Goal: Book appointment/travel/reservation

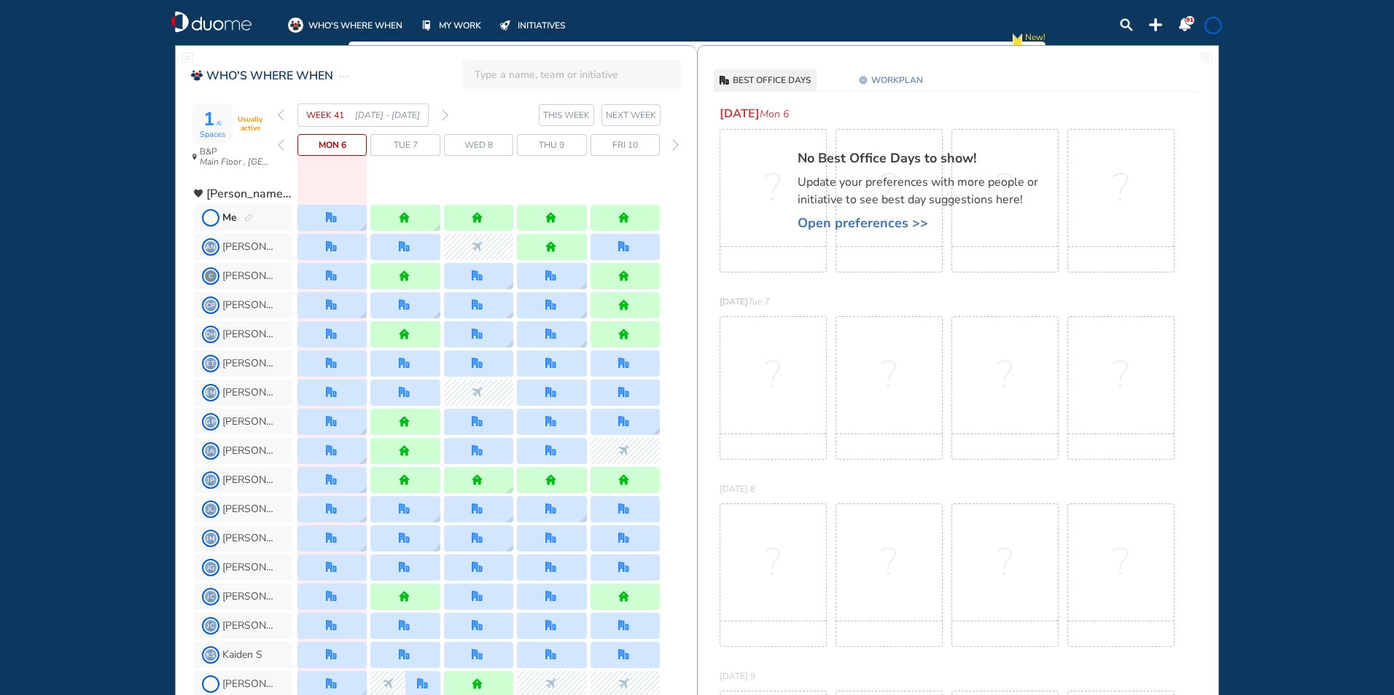
click at [445, 115] on img "forward week" at bounding box center [445, 115] width 7 height 12
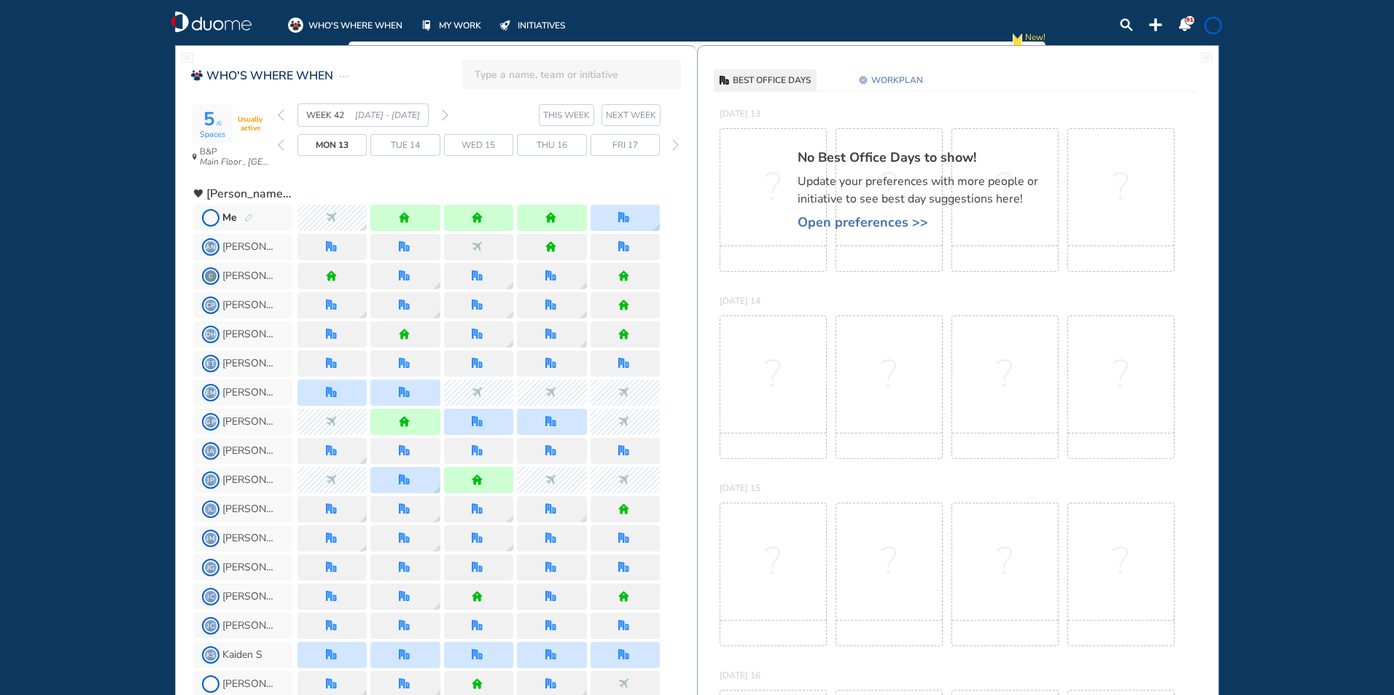
click at [245, 218] on img "pen-edit" at bounding box center [248, 218] width 9 height 9
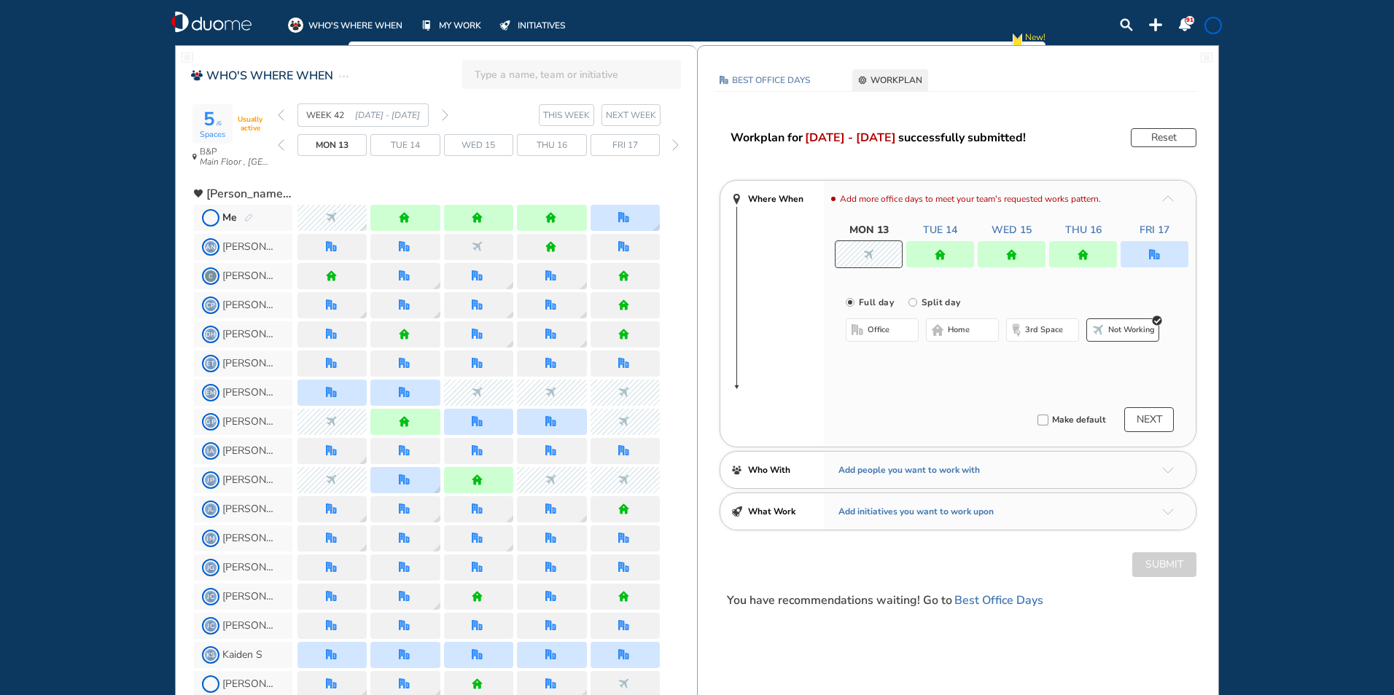
click at [1073, 251] on div at bounding box center [1083, 254] width 68 height 26
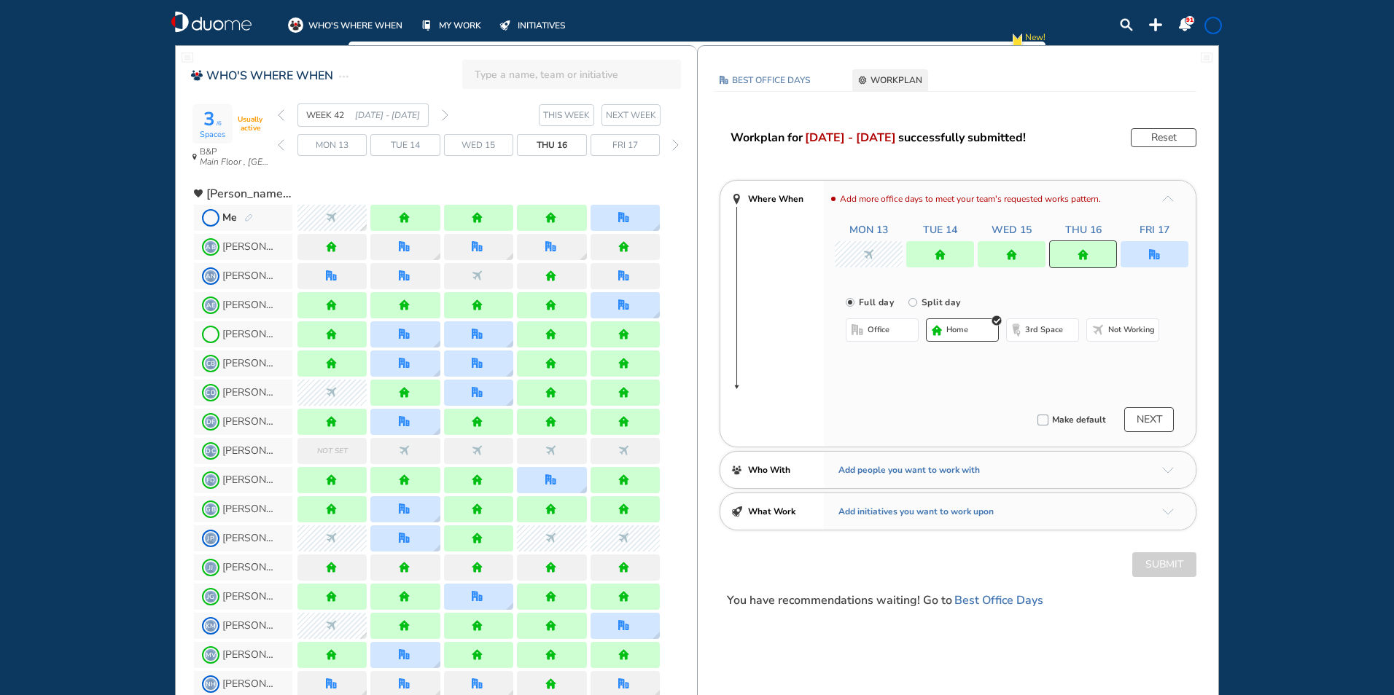
click at [884, 325] on span "office" at bounding box center [878, 330] width 22 height 12
click at [936, 370] on div "Select a Desk" at bounding box center [1038, 376] width 241 height 18
click at [952, 380] on button "Select a Desk" at bounding box center [951, 377] width 66 height 15
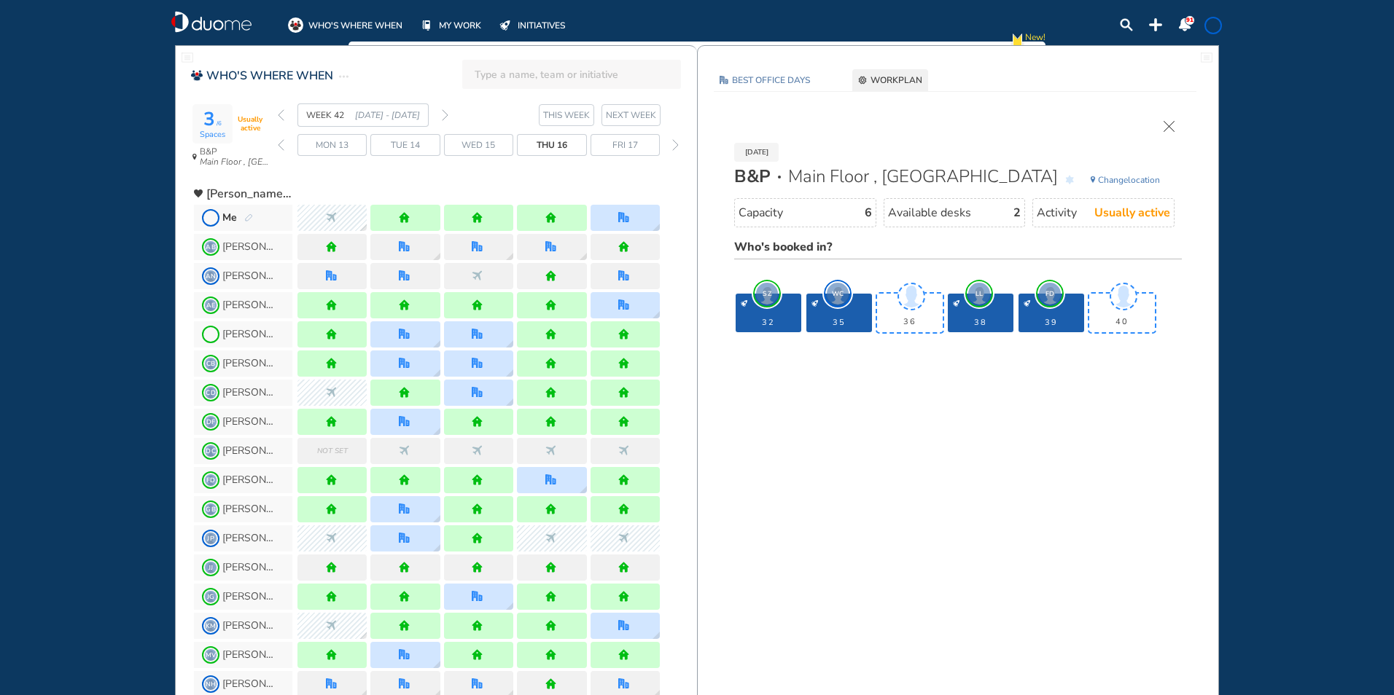
click at [1211, 28] on span at bounding box center [1213, 26] width 12 height 12
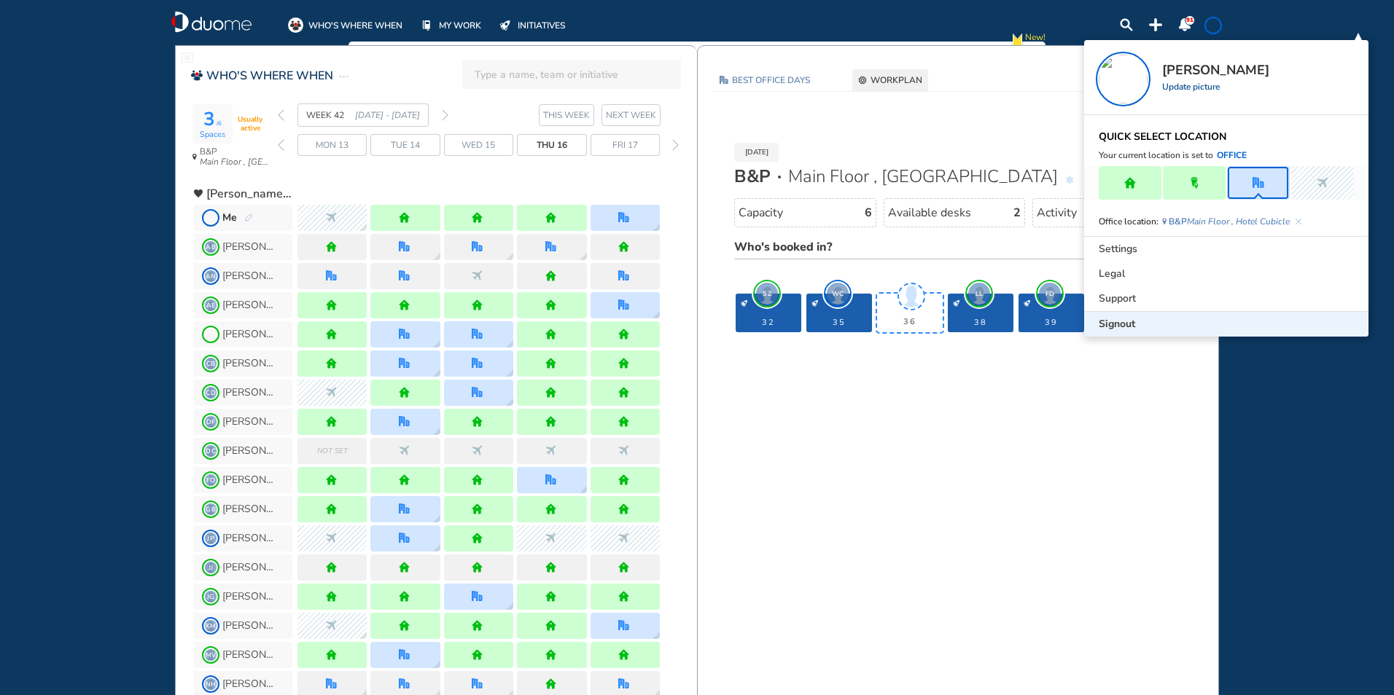
click at [1117, 321] on span "Signout" at bounding box center [1116, 324] width 36 height 15
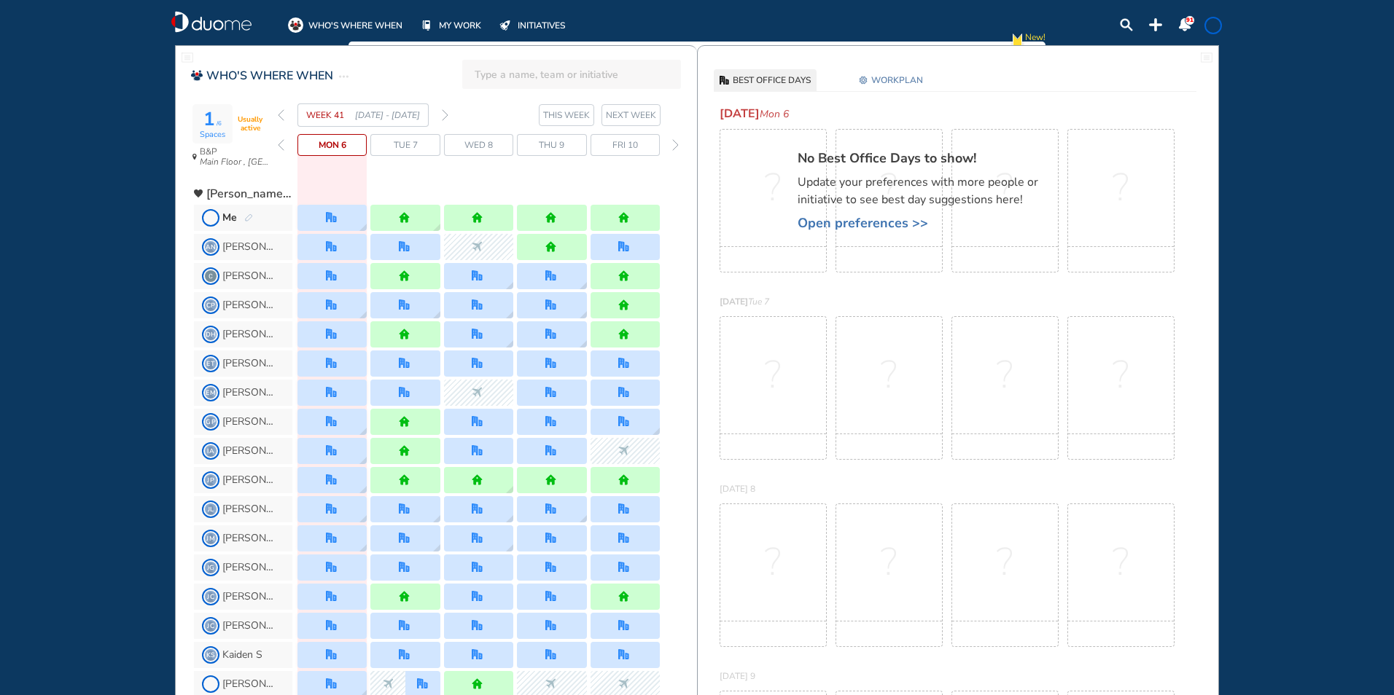
click at [443, 114] on img "forward week" at bounding box center [445, 115] width 7 height 12
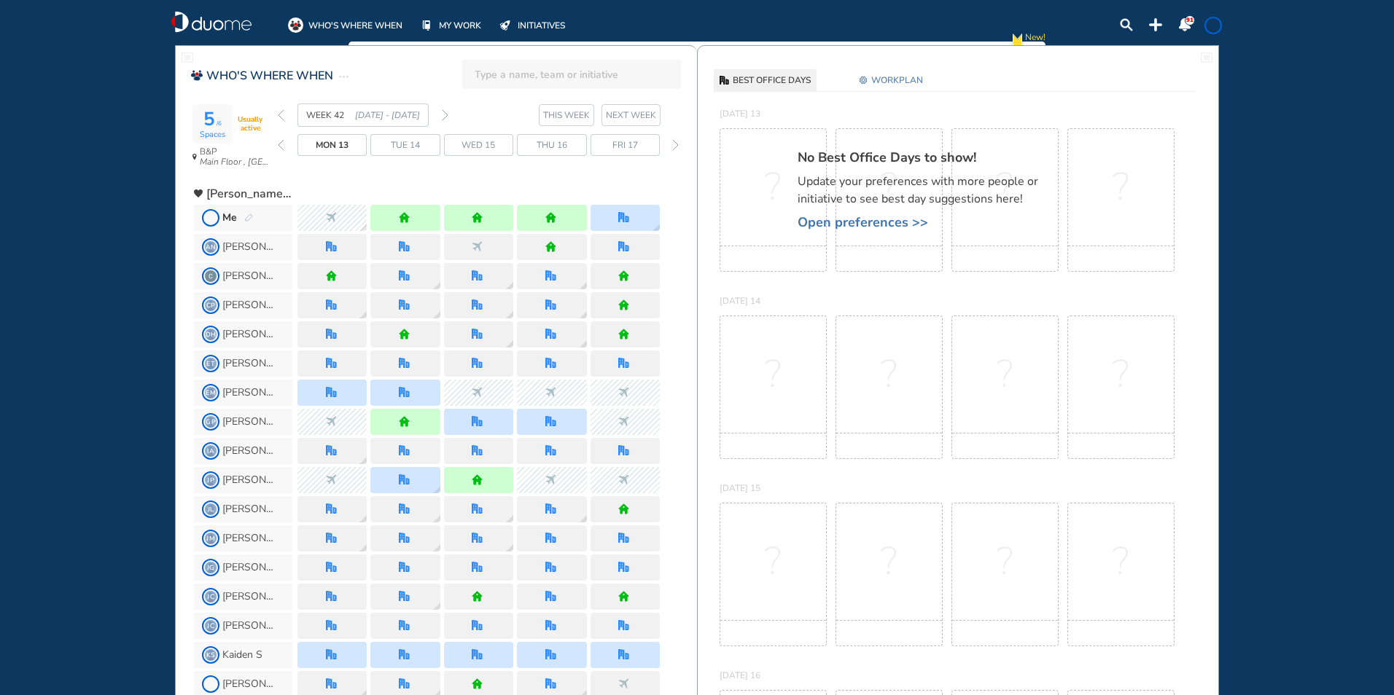
click at [249, 215] on img "pen-edit" at bounding box center [248, 218] width 9 height 9
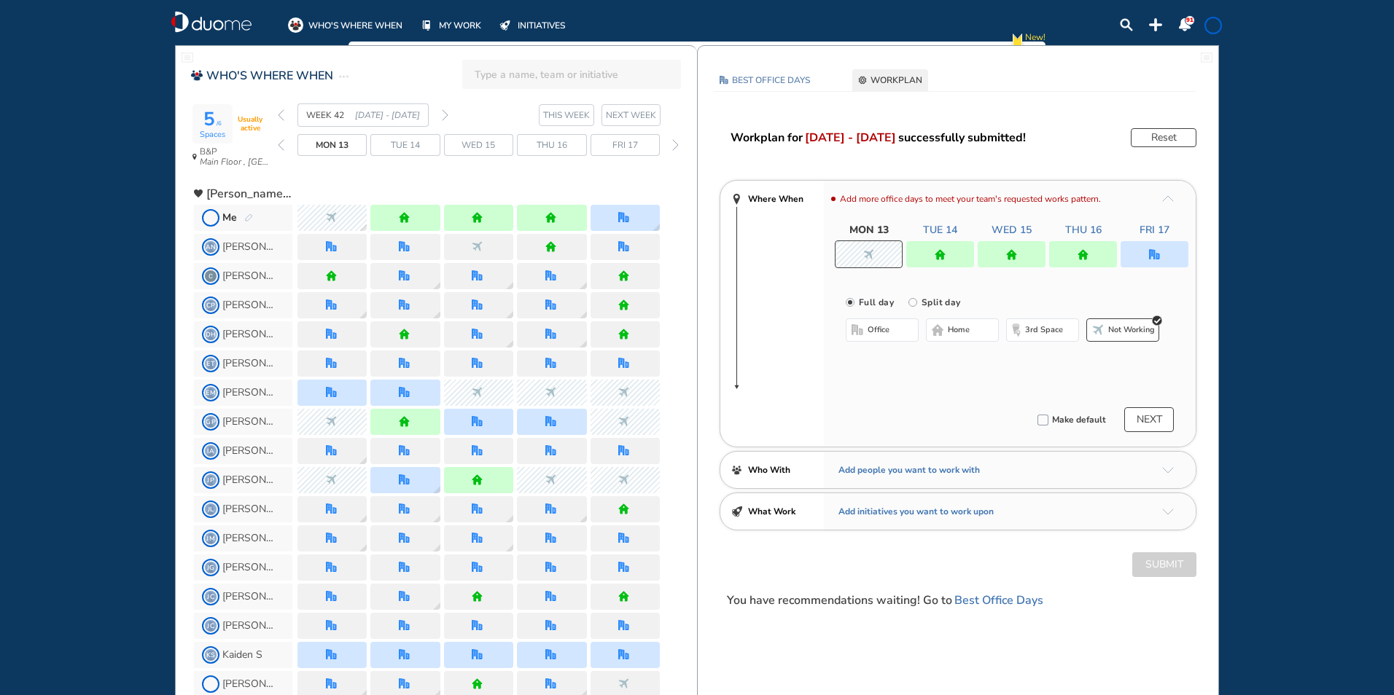
click at [947, 259] on div at bounding box center [940, 254] width 68 height 26
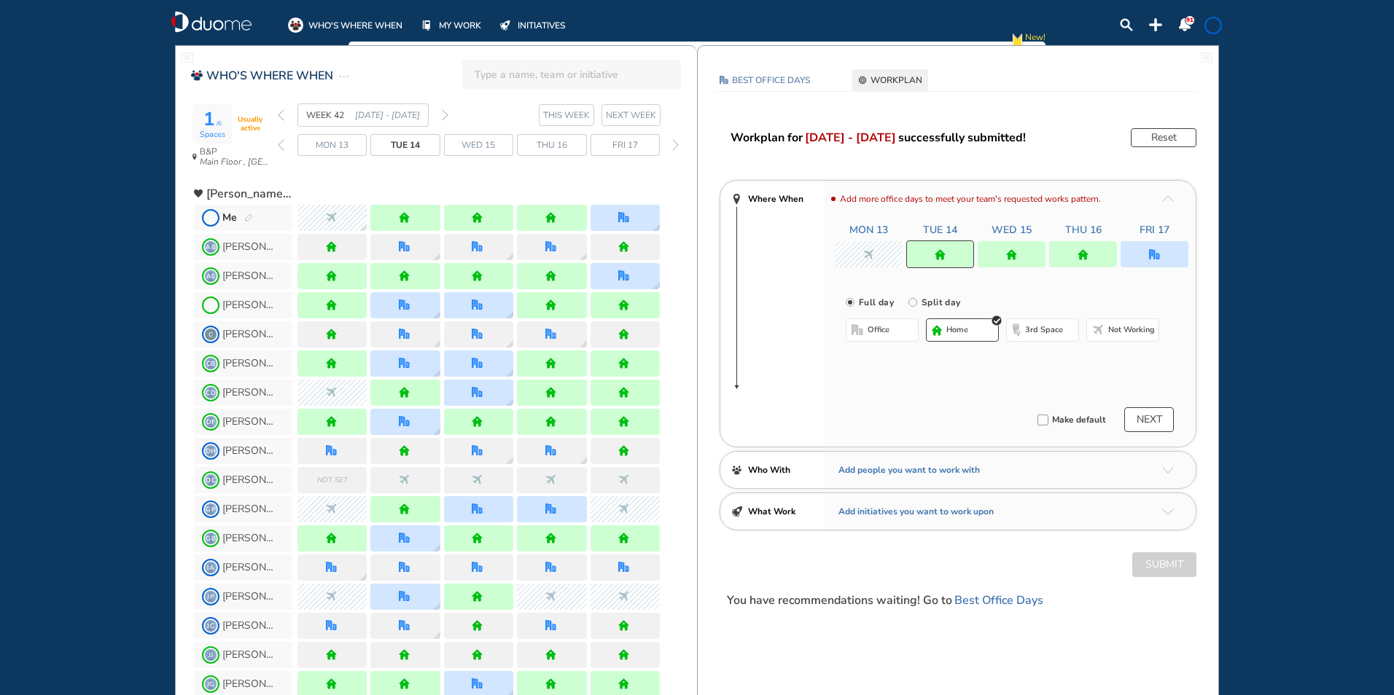
click at [868, 329] on span "office" at bounding box center [878, 330] width 22 height 12
click at [1015, 251] on img "home" at bounding box center [1011, 254] width 11 height 11
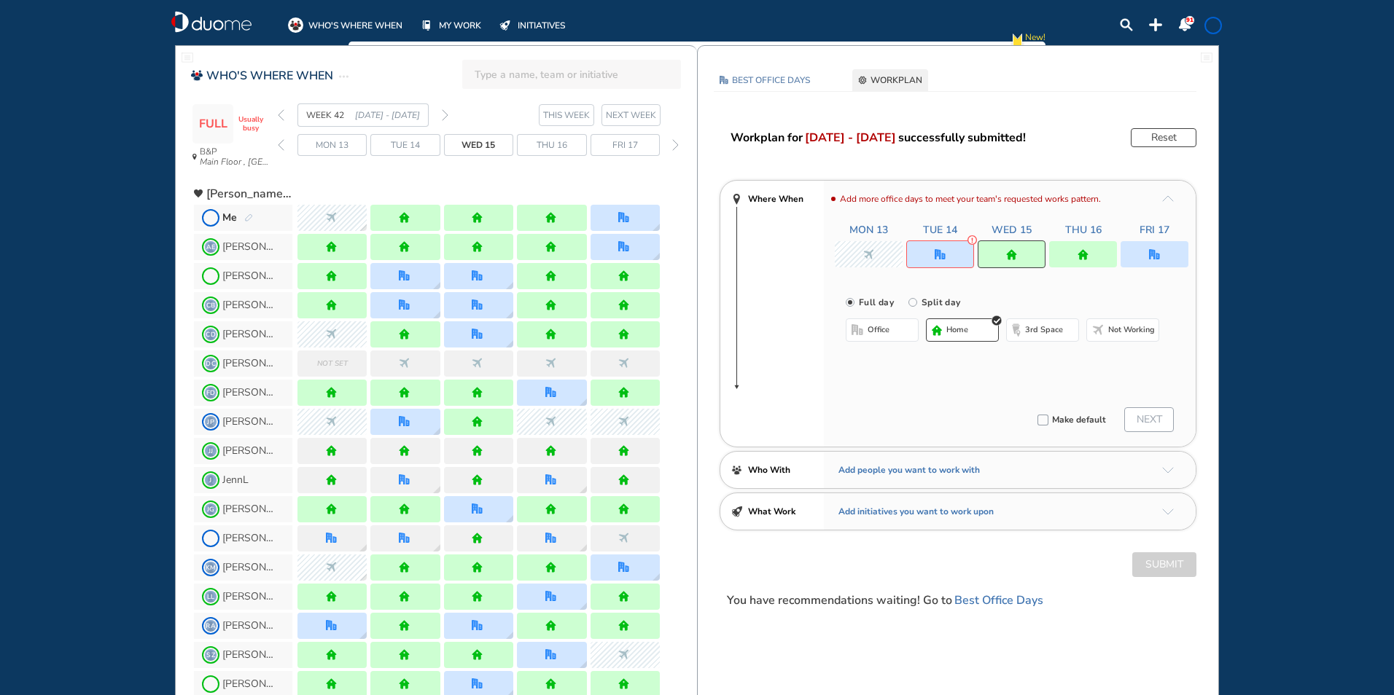
click at [876, 332] on span "office" at bounding box center [878, 330] width 22 height 12
click at [971, 377] on button "Select a Desk" at bounding box center [951, 377] width 66 height 15
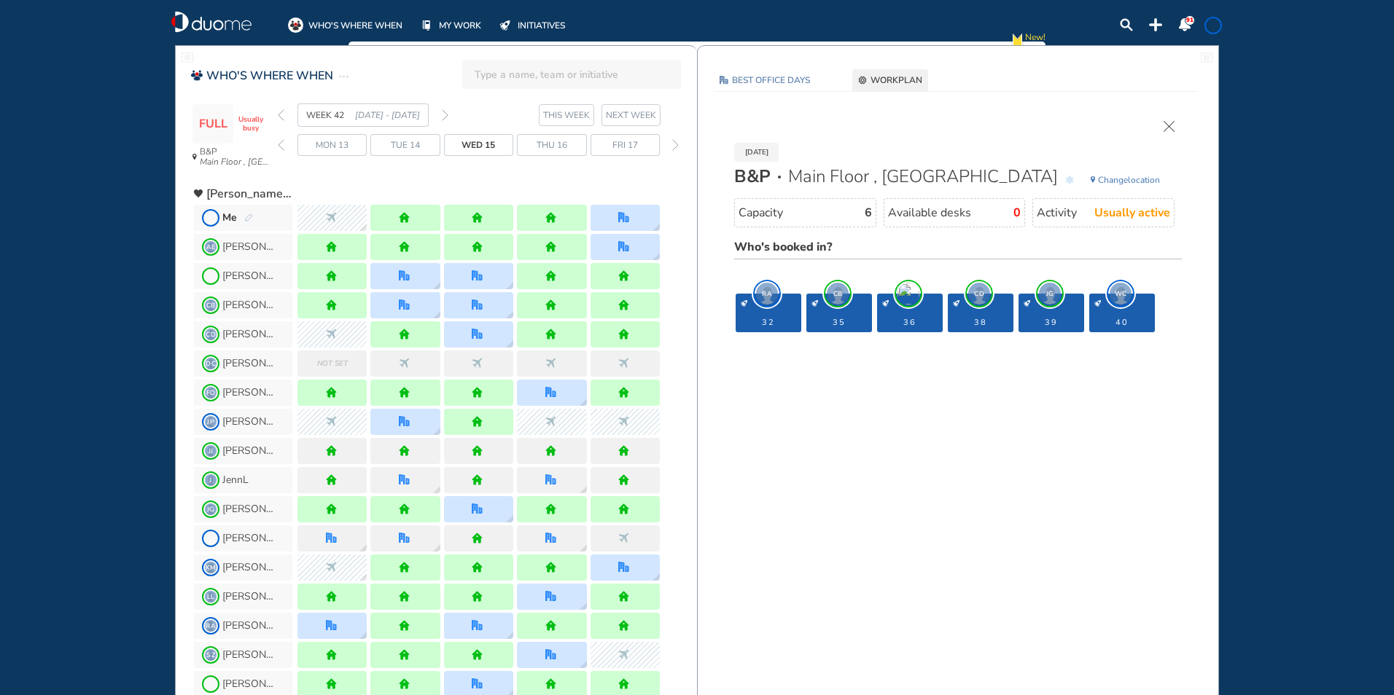
click at [1171, 122] on img "cross-thin" at bounding box center [1168, 126] width 11 height 11
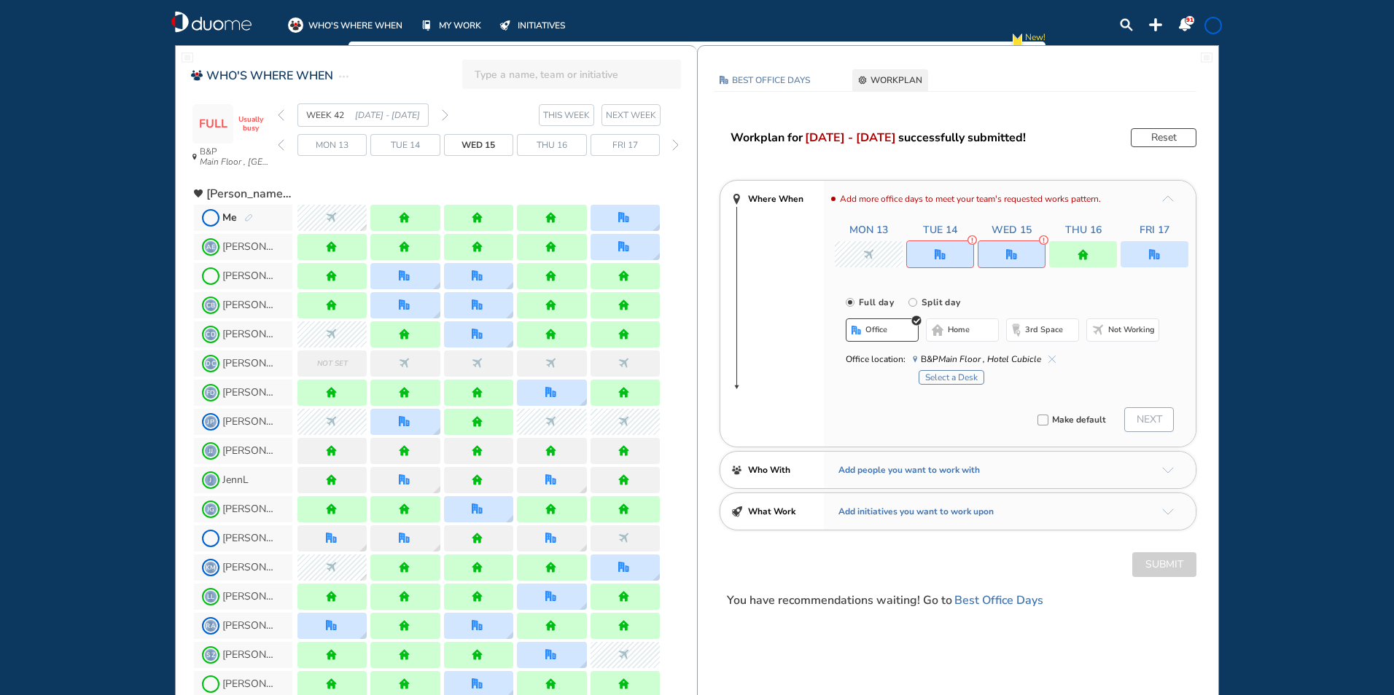
click at [939, 254] on img "office" at bounding box center [939, 254] width 11 height 11
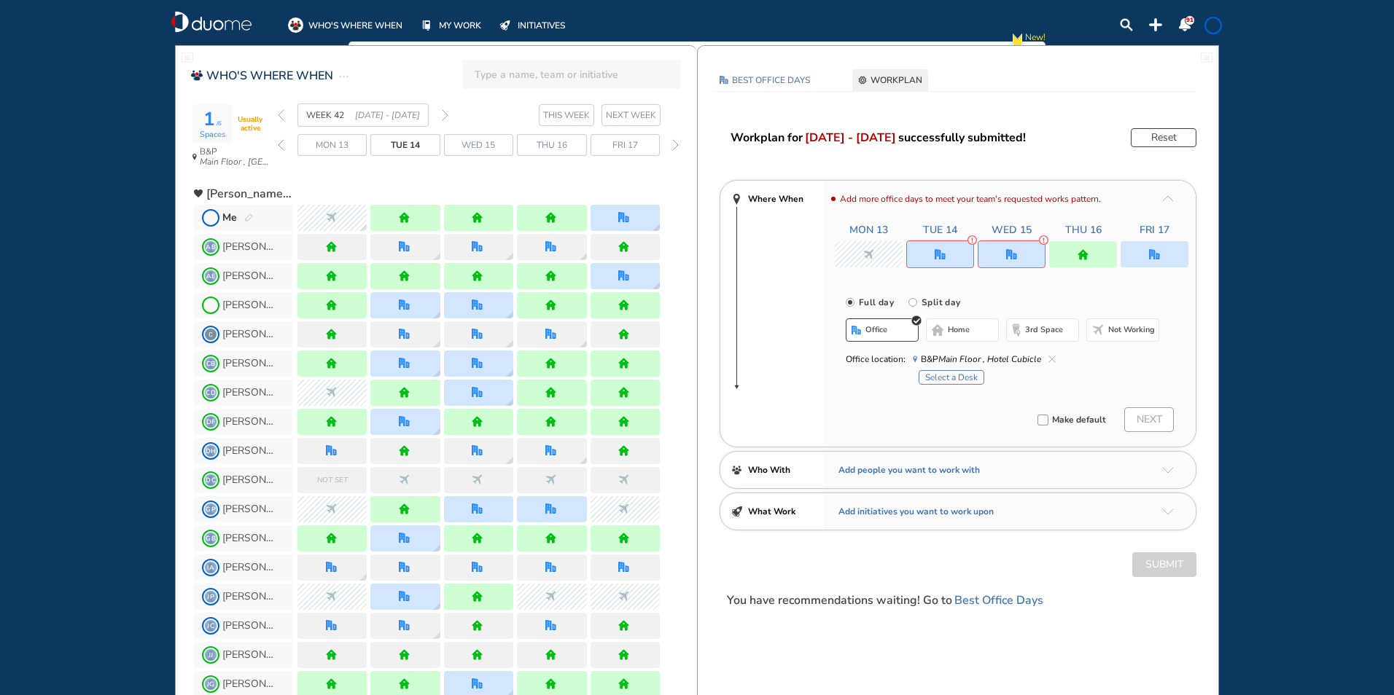
click at [956, 331] on span "home" at bounding box center [959, 330] width 22 height 12
click at [1008, 251] on img "office" at bounding box center [1011, 254] width 11 height 11
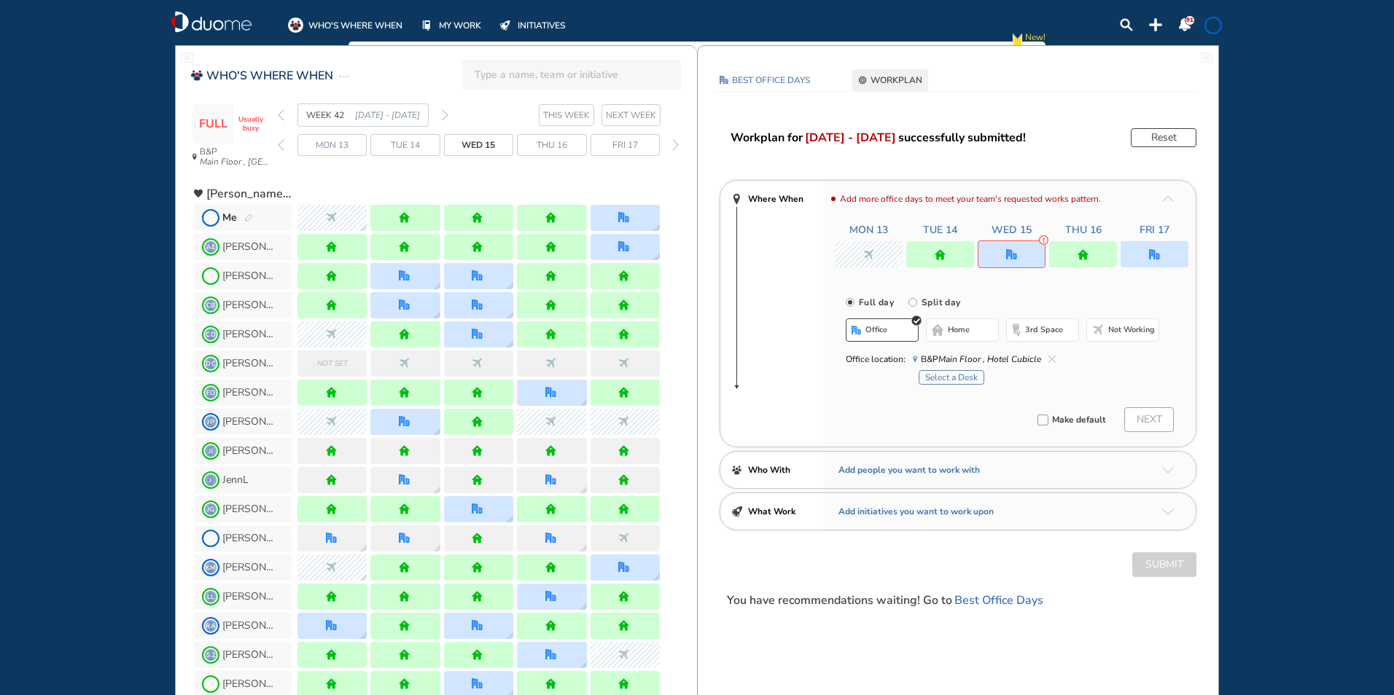
click at [955, 325] on span "home" at bounding box center [959, 330] width 22 height 12
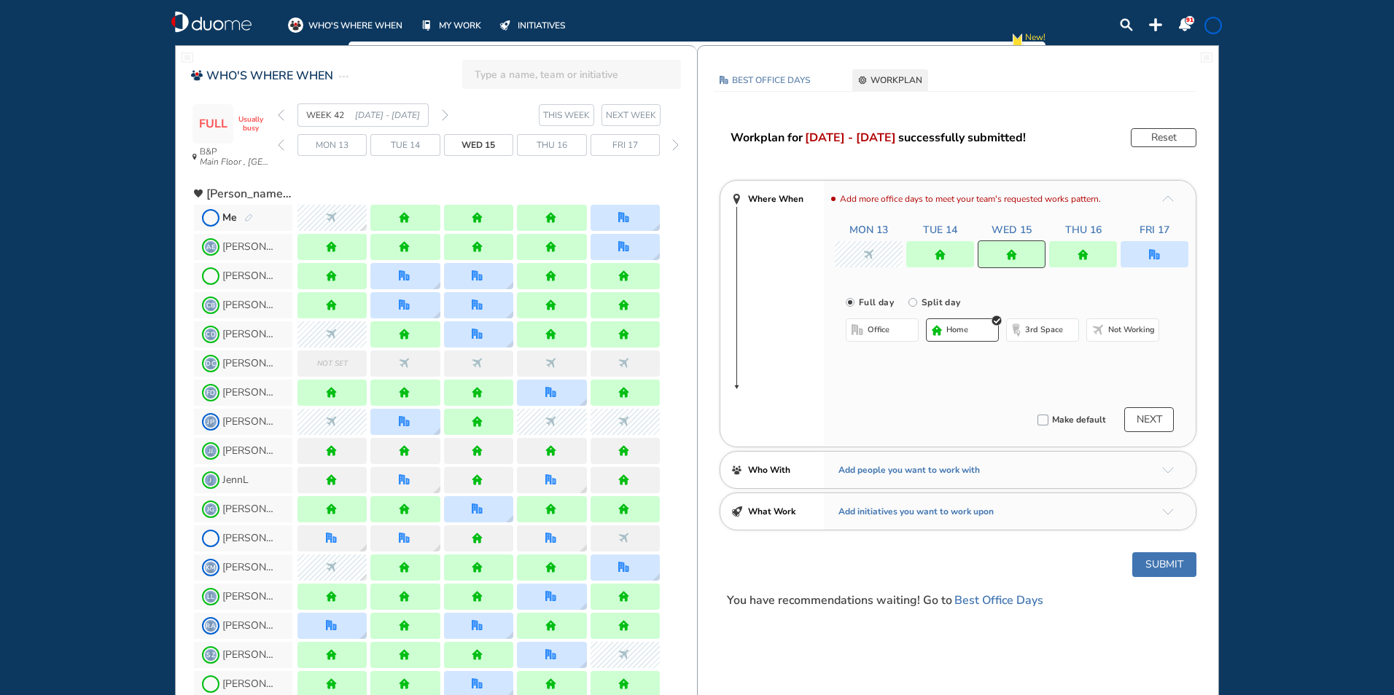
click at [445, 117] on img "forward week" at bounding box center [445, 115] width 7 height 12
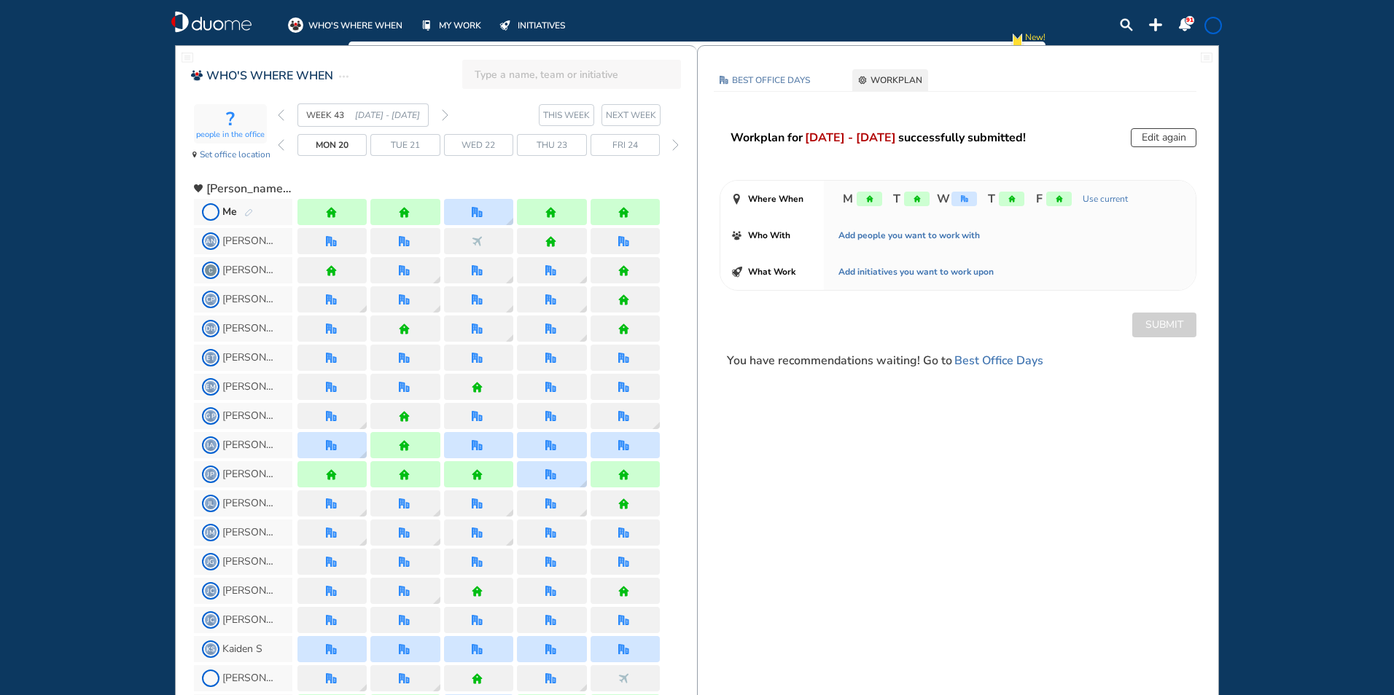
click at [278, 112] on img "back week" at bounding box center [281, 115] width 7 height 12
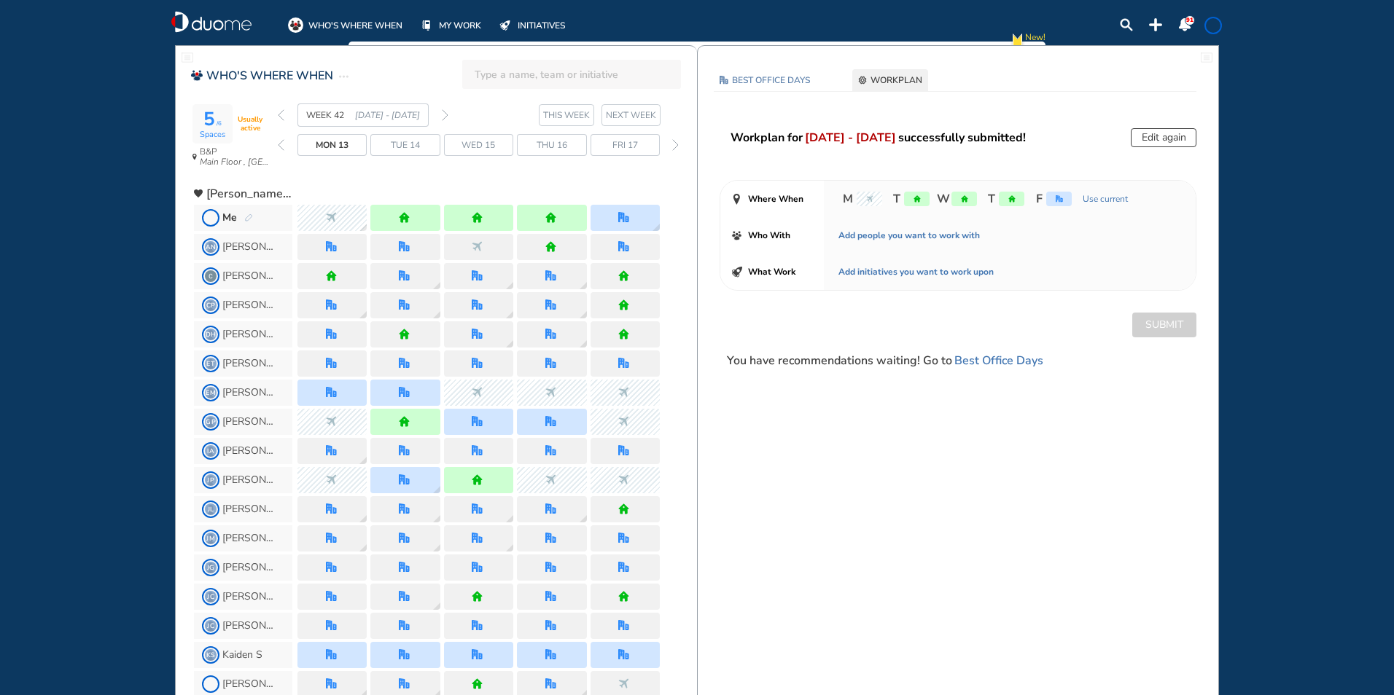
click at [443, 113] on img "forward week" at bounding box center [445, 115] width 7 height 12
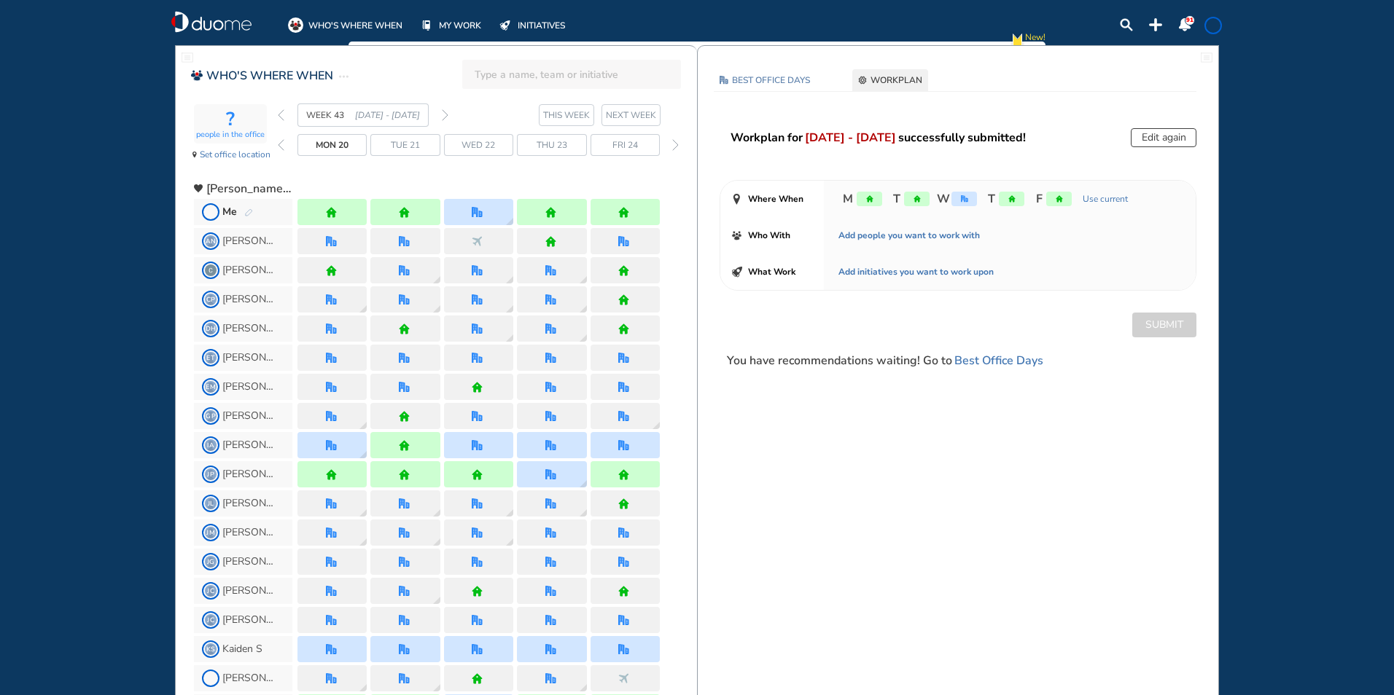
click at [447, 116] on img "forward week" at bounding box center [445, 115] width 7 height 12
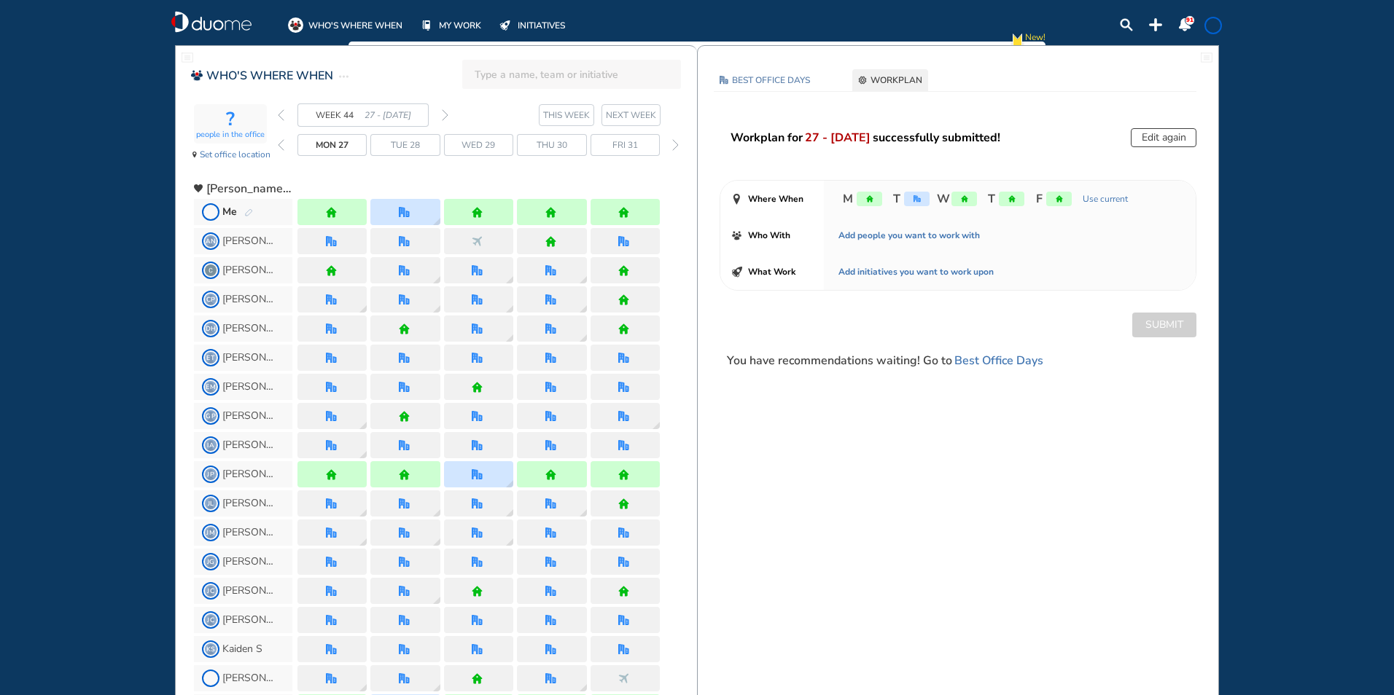
click at [279, 113] on img "back week" at bounding box center [281, 115] width 7 height 12
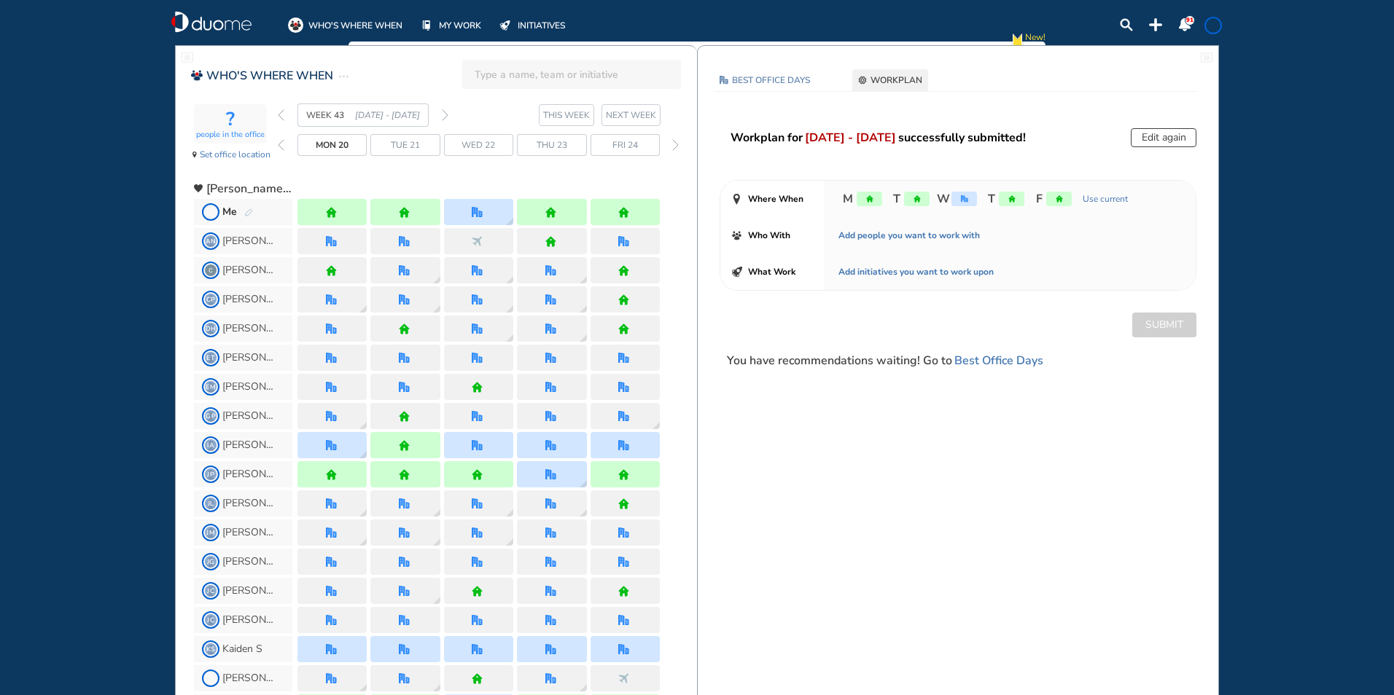
click at [279, 113] on img "back week" at bounding box center [281, 115] width 7 height 12
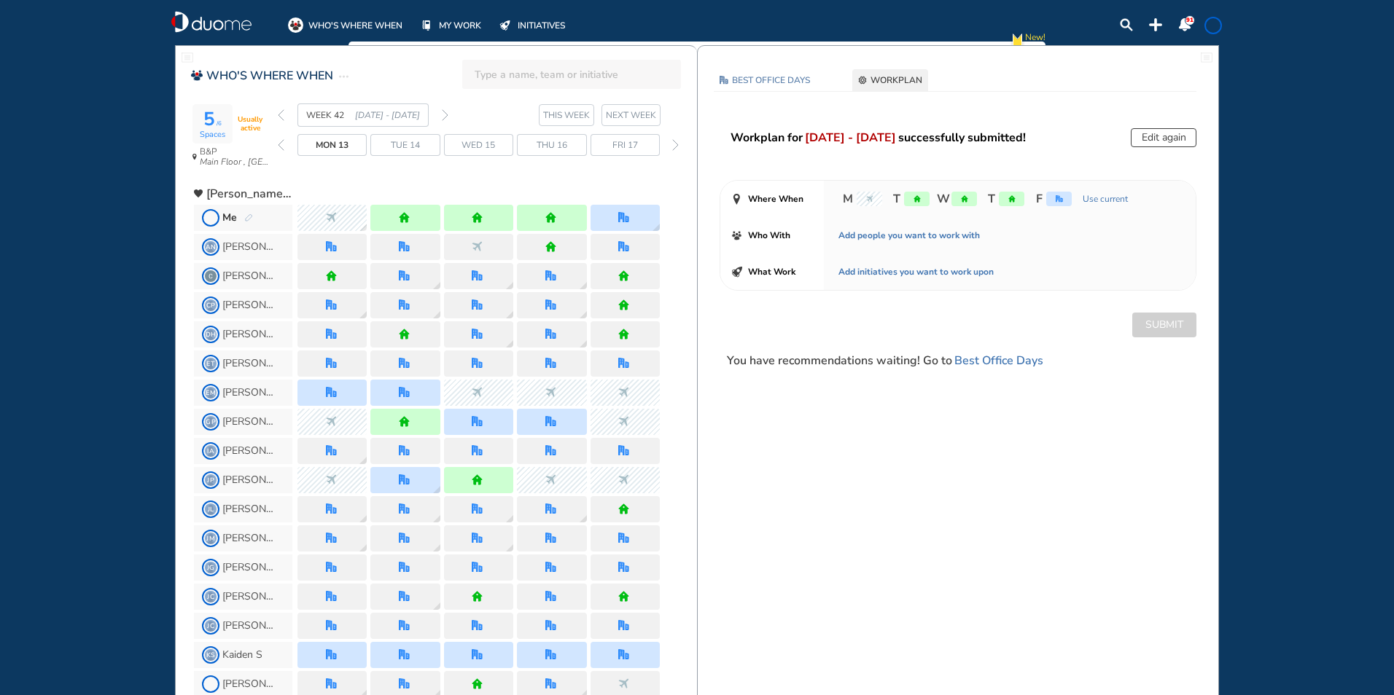
click at [1209, 20] on span at bounding box center [1213, 26] width 12 height 12
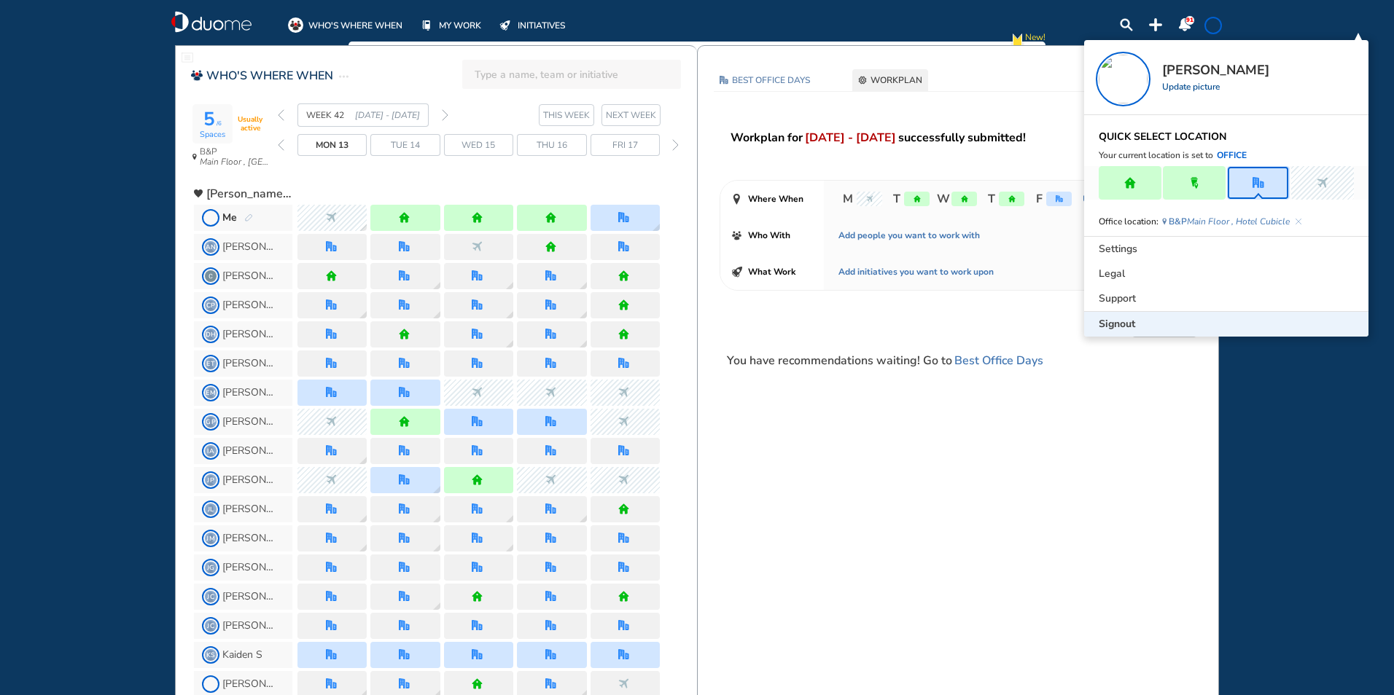
click at [1122, 329] on span "Signout" at bounding box center [1116, 324] width 36 height 15
